Goal: Information Seeking & Learning: Learn about a topic

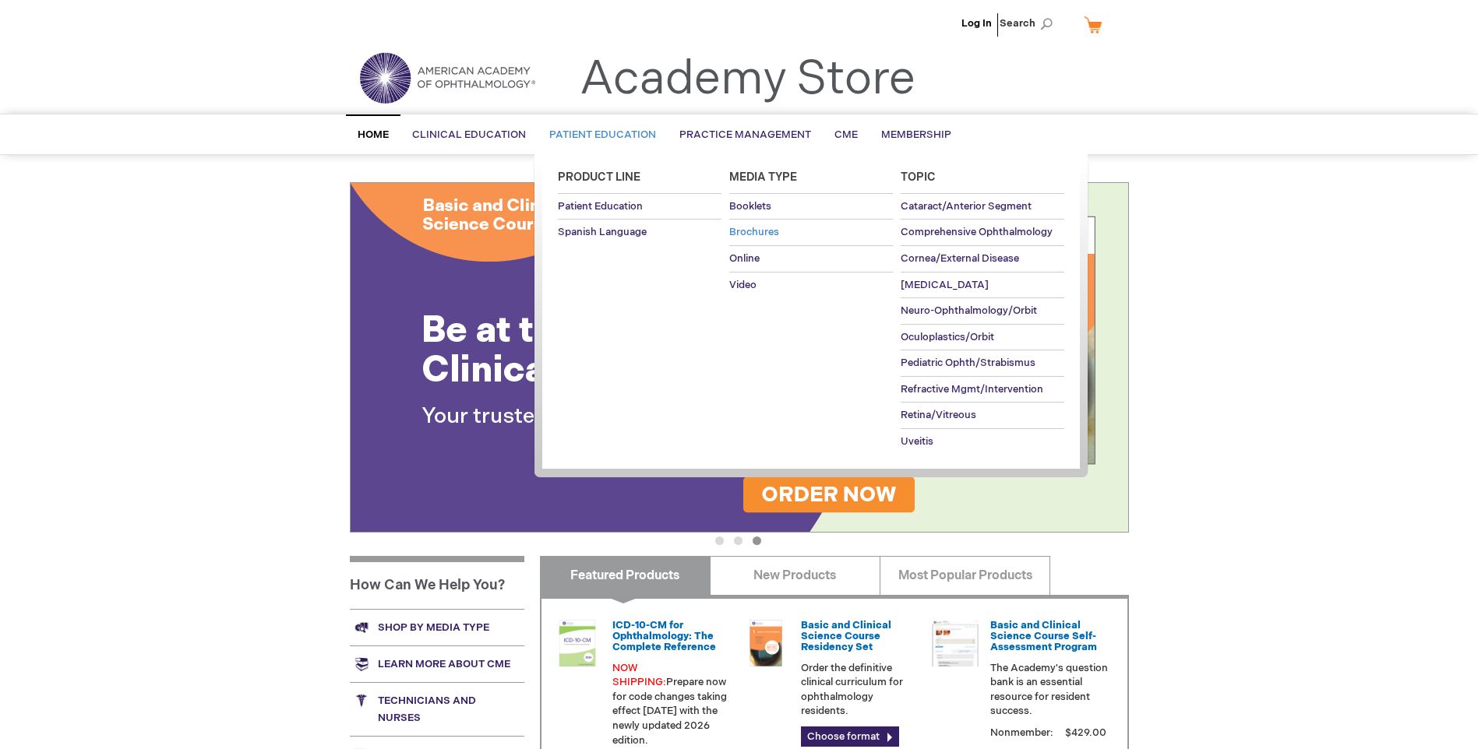
click at [753, 234] on span "Brochures" at bounding box center [754, 232] width 50 height 12
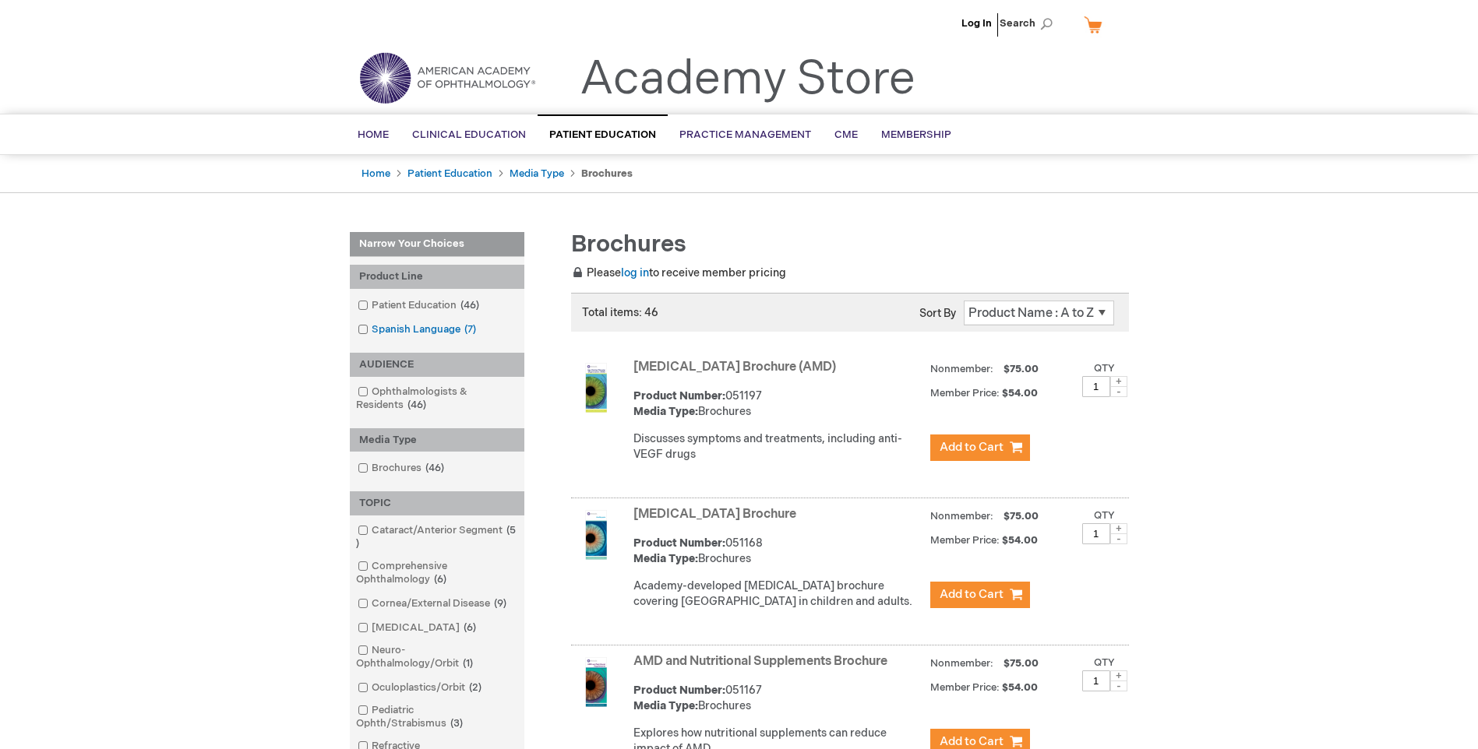
click at [372, 331] on span at bounding box center [372, 329] width 0 height 12
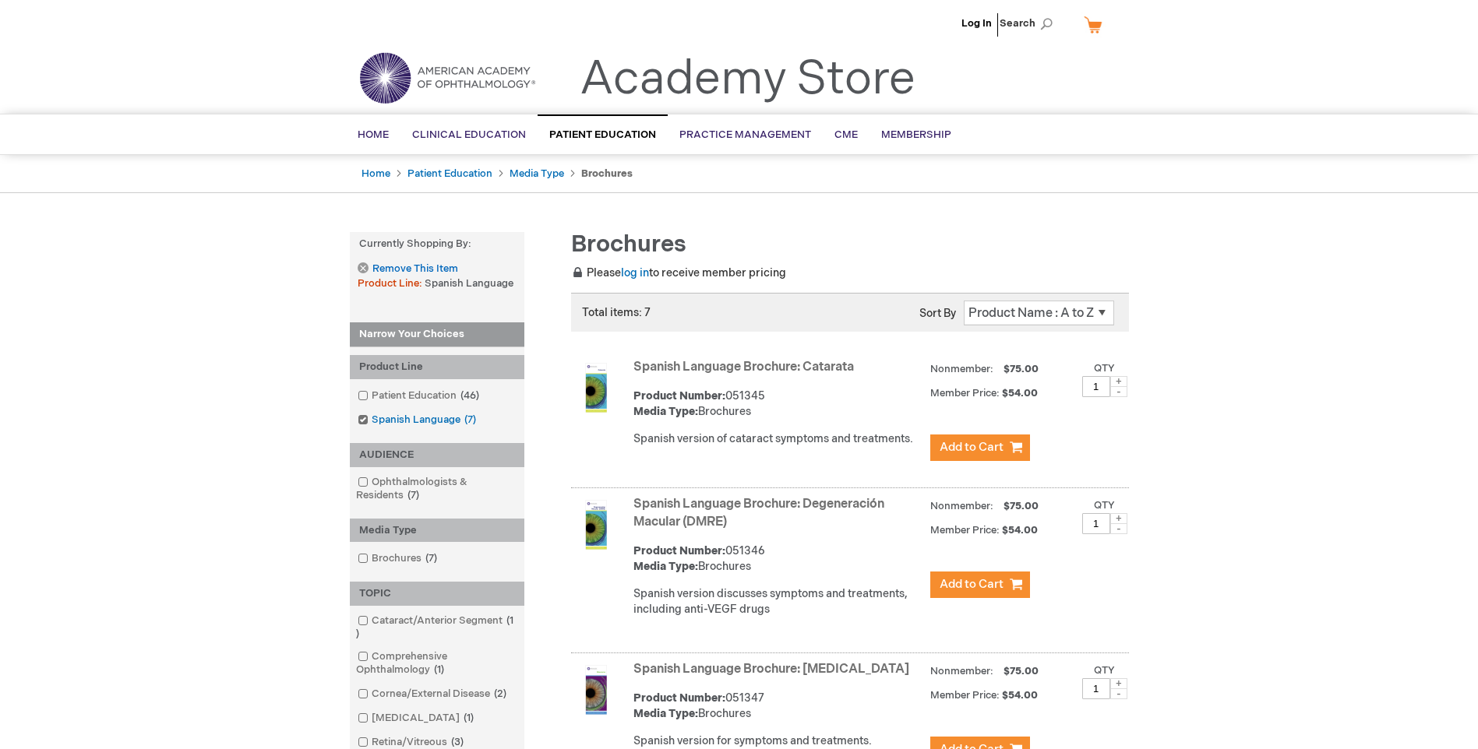
click at [372, 418] on span at bounding box center [372, 420] width 0 height 12
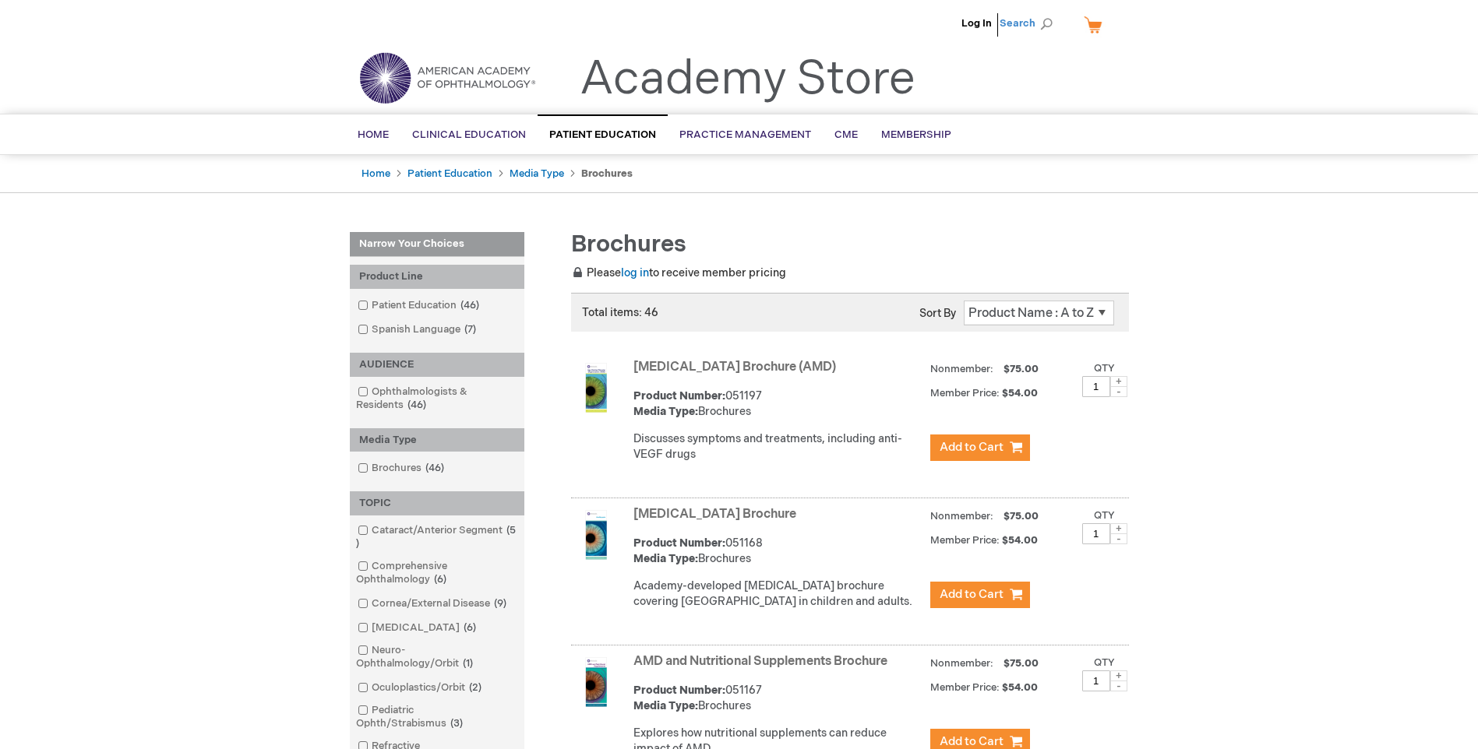
click at [1046, 23] on span "Search" at bounding box center [1028, 23] width 59 height 31
type input "cataract surgery"
click at [1040, 12] on button "Search" at bounding box center [1046, 24] width 12 height 25
